Goal: Find specific page/section: Find specific page/section

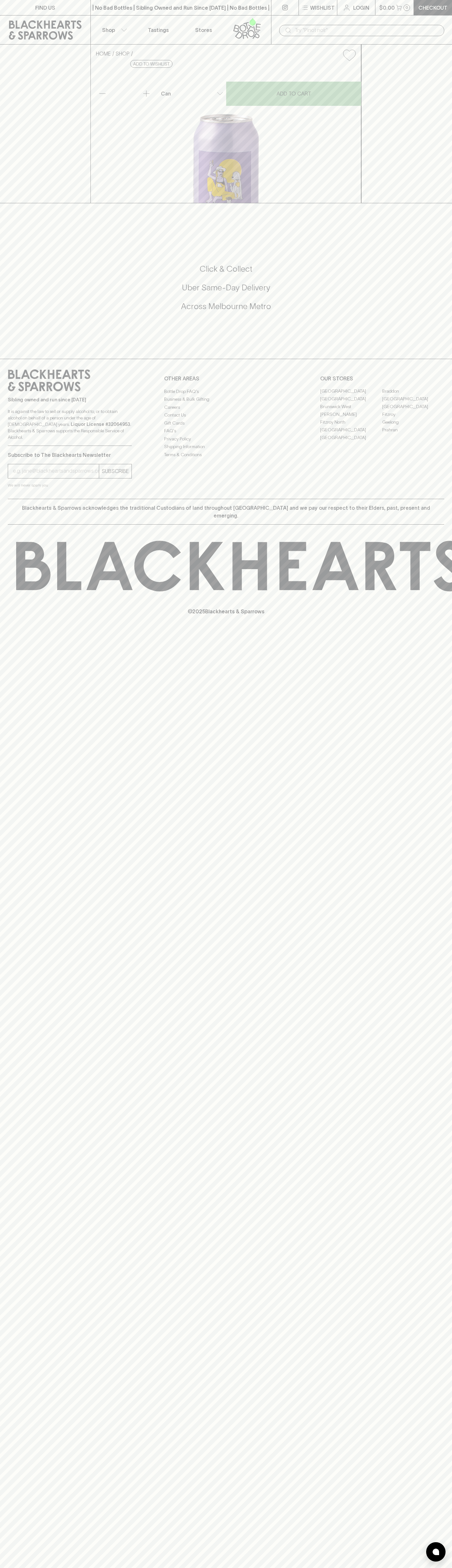
click at [351, 426] on link "Fitzroy North" at bounding box center [351, 422] width 62 height 8
click at [39, 2] on link "FIND US" at bounding box center [45, 7] width 90 height 15
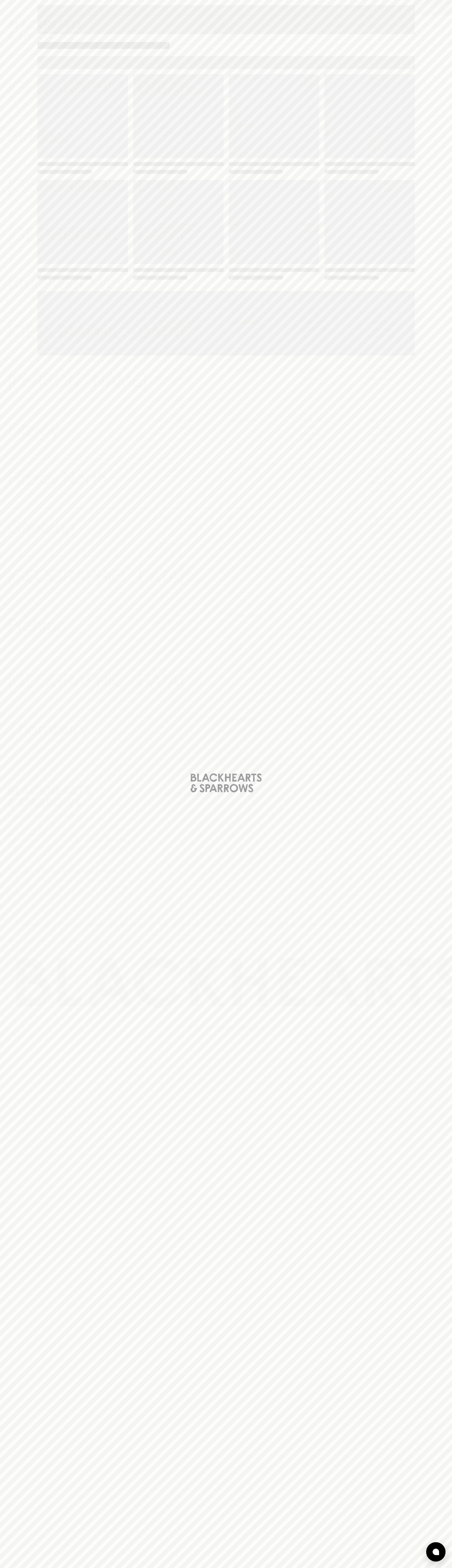
click at [450, 50] on div "Loading" at bounding box center [226, 784] width 452 height 1568
click at [260, 1567] on html "⠀ ⠀ Wishlist Login $0.00 0 Checkout Shop ​ ​ [GEOGRAPHIC_DATA] View Store Detai…" at bounding box center [226, 784] width 452 height 1568
click at [13, 985] on div "Loading" at bounding box center [226, 784] width 452 height 1568
